Goal: Task Accomplishment & Management: Use online tool/utility

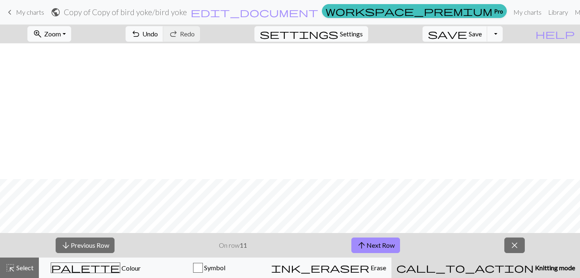
scroll to position [136, 0]
click at [364, 242] on span "arrow_upward" at bounding box center [361, 245] width 10 height 11
click at [386, 246] on button "arrow_upward Next Row" at bounding box center [375, 245] width 49 height 16
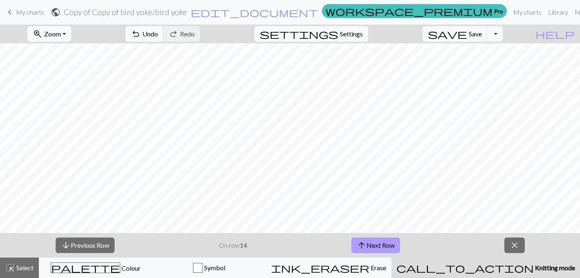
click at [386, 246] on button "arrow_upward Next Row" at bounding box center [375, 245] width 49 height 16
click at [385, 240] on button "arrow_upward Next Row" at bounding box center [375, 245] width 49 height 16
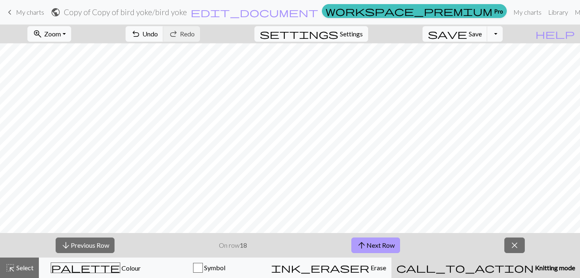
click at [385, 240] on button "arrow_upward Next Row" at bounding box center [375, 245] width 49 height 16
click at [81, 243] on button "arrow_downward Previous Row" at bounding box center [85, 245] width 59 height 16
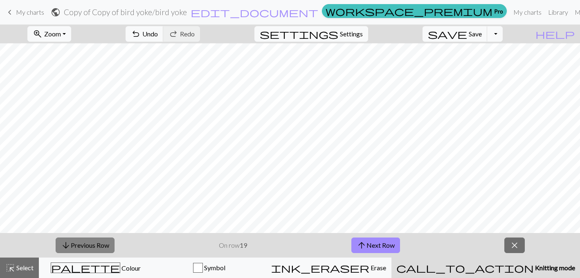
click at [81, 243] on button "arrow_downward Previous Row" at bounding box center [85, 245] width 59 height 16
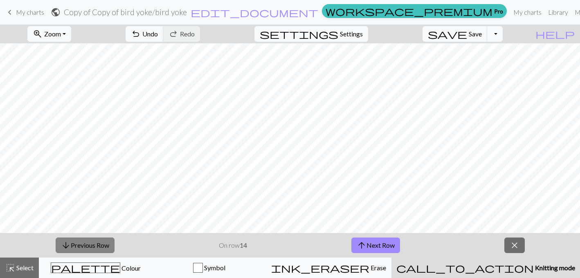
click at [81, 243] on button "arrow_downward Previous Row" at bounding box center [85, 245] width 59 height 16
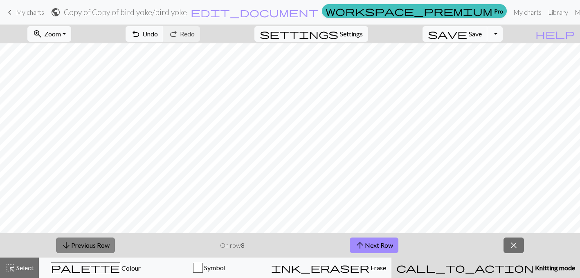
click at [81, 243] on button "arrow_downward Previous Row" at bounding box center [85, 245] width 59 height 16
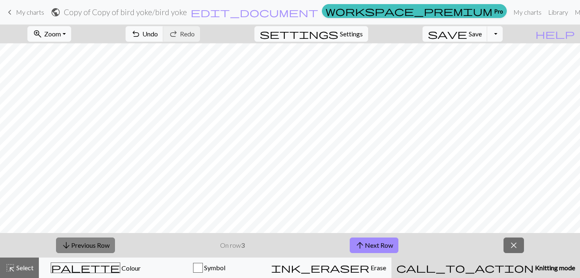
click at [81, 244] on button "arrow_downward Previous Row" at bounding box center [85, 245] width 59 height 16
click at [56, 237] on button "arrow_downward Previous Row" at bounding box center [85, 245] width 59 height 16
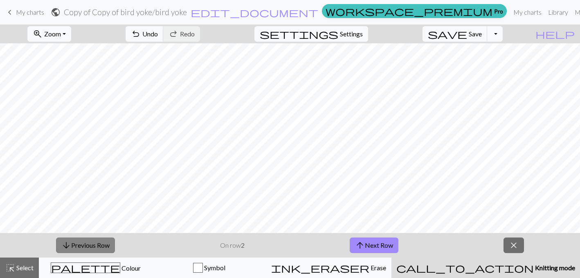
click at [56, 237] on button "arrow_downward Previous Row" at bounding box center [85, 245] width 59 height 16
click at [349, 250] on button "arrow_upward Next Row" at bounding box center [373, 245] width 49 height 16
click at [349, 237] on button "arrow_upward Next Row" at bounding box center [373, 245] width 49 height 16
click at [361, 248] on span "arrow_upward" at bounding box center [360, 245] width 10 height 11
click at [101, 249] on button "arrow_downward Previous Row" at bounding box center [85, 245] width 59 height 16
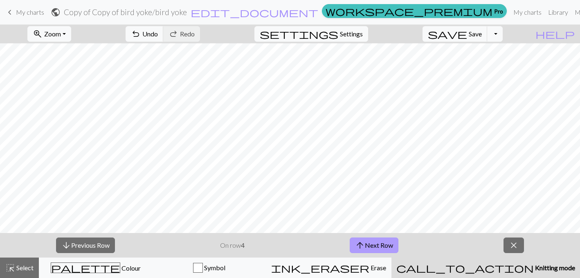
click at [368, 249] on button "arrow_upward Next Row" at bounding box center [373, 245] width 49 height 16
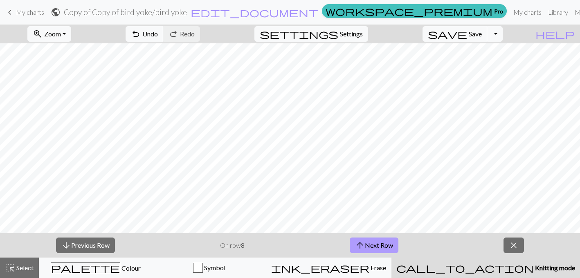
click at [382, 251] on button "arrow_upward Next Row" at bounding box center [373, 245] width 49 height 16
click at [464, 240] on div "arrow_downward Previous Row On row 9 arrow_upward Next Row close" at bounding box center [290, 245] width 580 height 25
click at [370, 243] on button "arrow_upward Next Row" at bounding box center [373, 245] width 49 height 16
click at [388, 242] on button "arrow_upward Next Row" at bounding box center [375, 245] width 49 height 16
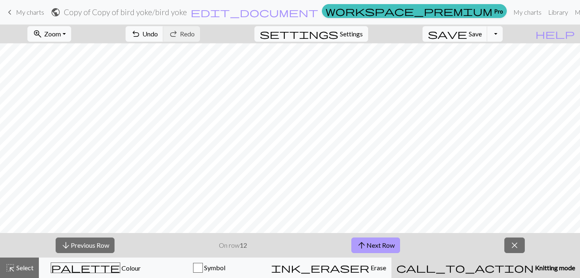
click at [388, 242] on button "arrow_upward Next Row" at bounding box center [375, 245] width 49 height 16
click at [393, 249] on button "arrow_upward Next Row" at bounding box center [375, 245] width 49 height 16
click at [392, 243] on button "arrow_upward Next Row" at bounding box center [375, 245] width 49 height 16
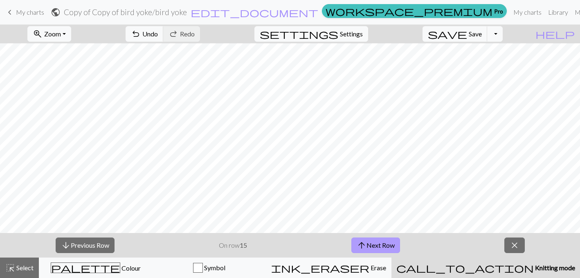
click at [387, 243] on button "arrow_upward Next Row" at bounding box center [375, 245] width 49 height 16
click at [391, 243] on button "arrow_upward Next Row" at bounding box center [375, 245] width 49 height 16
click at [379, 247] on button "arrow_upward Next Row" at bounding box center [375, 245] width 49 height 16
click at [396, 245] on button "arrow_upward Next Row" at bounding box center [375, 245] width 49 height 16
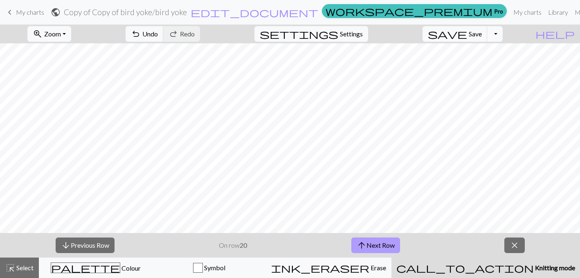
click at [396, 244] on button "arrow_upward Next Row" at bounding box center [375, 245] width 49 height 16
